Goal: Navigation & Orientation: Find specific page/section

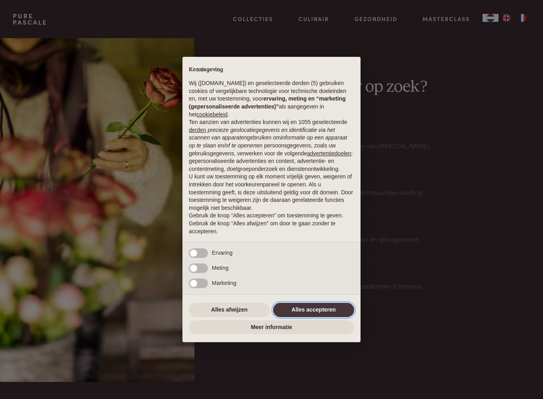
click at [329, 310] on button "Alles accepteren" at bounding box center [313, 310] width 81 height 14
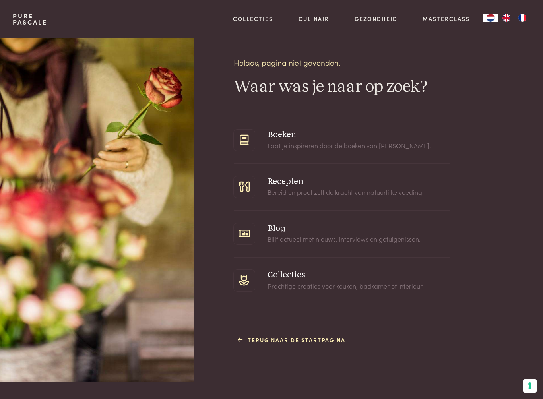
click at [525, 21] on img "FR" at bounding box center [522, 18] width 10 height 8
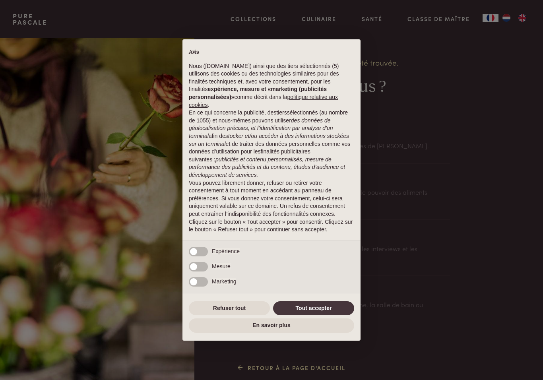
click at [508, 18] on div "× Avis Nous ([DOMAIN_NAME]) ainsi que des tiers sélectionnés (5) utilisons des …" at bounding box center [271, 190] width 543 height 380
click at [292, 308] on button "Tout accepter" at bounding box center [313, 308] width 81 height 14
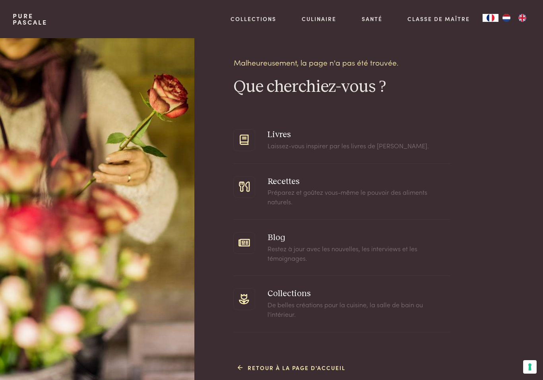
click at [510, 19] on img "NL" at bounding box center [506, 18] width 10 height 8
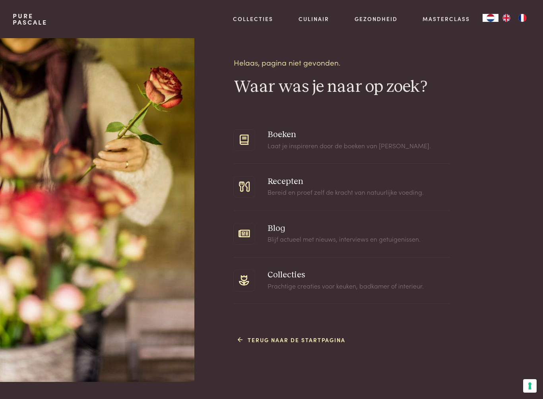
click at [522, 21] on img "FR" at bounding box center [522, 18] width 10 height 8
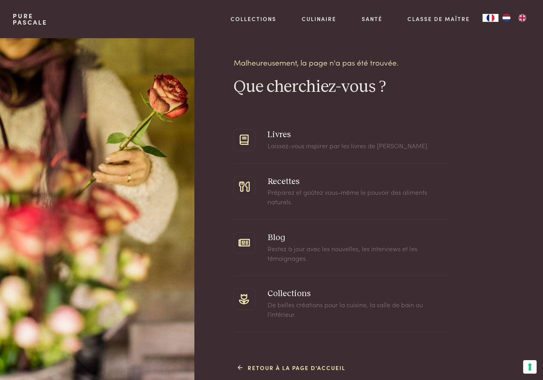
click at [520, 332] on div "Malheureusement, la page n'a pas été trouvée. Que cherchiez-vous ? Livres Laiss…" at bounding box center [382, 186] width 296 height 384
